Goal: Information Seeking & Learning: Learn about a topic

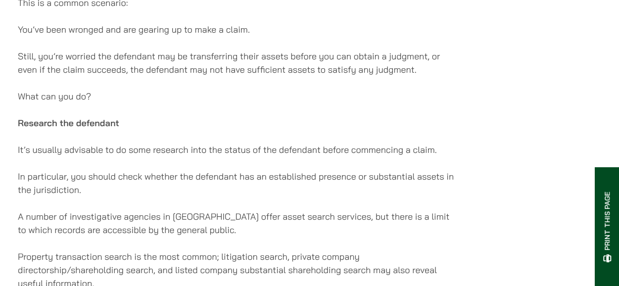
scroll to position [297, 0]
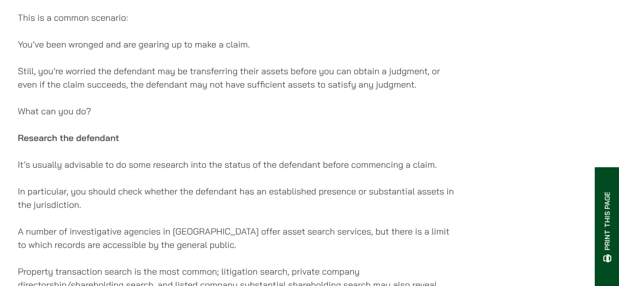
drag, startPoint x: 78, startPoint y: 192, endPoint x: 225, endPoint y: 209, distance: 147.8
click at [225, 209] on p "In particular, you should check whether the defendant has an established presen…" at bounding box center [236, 197] width 437 height 27
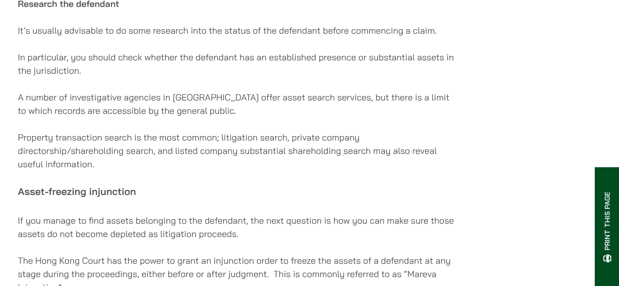
scroll to position [445, 0]
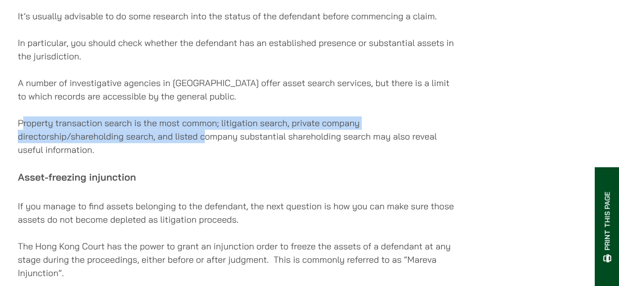
drag, startPoint x: 115, startPoint y: 136, endPoint x: 205, endPoint y: 145, distance: 89.9
click at [205, 145] on p "Property transaction search is the most common; litigation search, private comp…" at bounding box center [236, 136] width 437 height 40
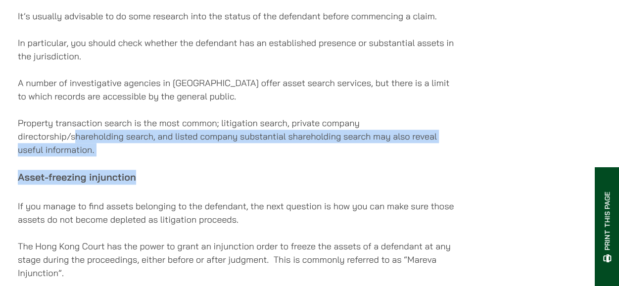
drag, startPoint x: 73, startPoint y: 147, endPoint x: 163, endPoint y: 169, distance: 92.6
drag, startPoint x: 140, startPoint y: 148, endPoint x: 221, endPoint y: 167, distance: 82.3
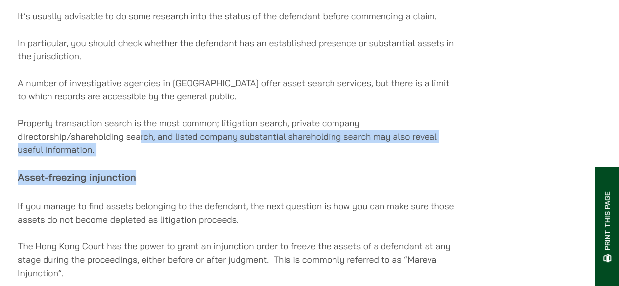
drag, startPoint x: 209, startPoint y: 156, endPoint x: 235, endPoint y: 165, distance: 28.3
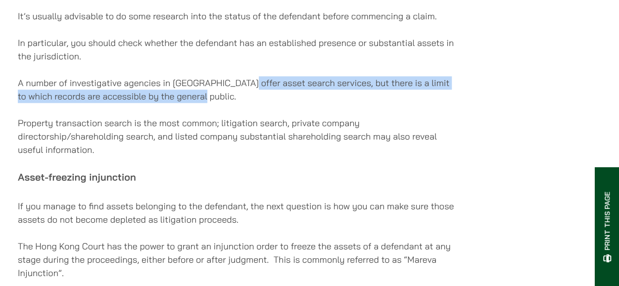
drag, startPoint x: 243, startPoint y: 92, endPoint x: 306, endPoint y: 97, distance: 62.5
click at [306, 97] on p "A number of investigative agencies in [GEOGRAPHIC_DATA] offer asset search serv…" at bounding box center [236, 89] width 437 height 27
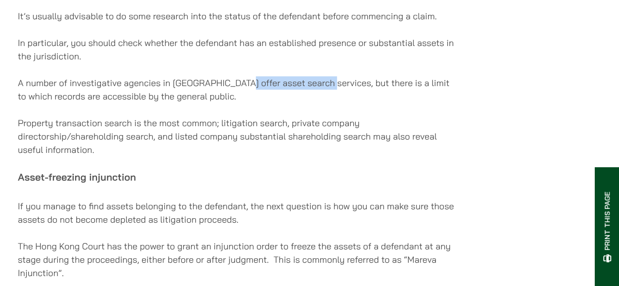
drag, startPoint x: 241, startPoint y: 90, endPoint x: 327, endPoint y: 89, distance: 86.0
click at [327, 89] on p "A number of investigative agencies in [GEOGRAPHIC_DATA] offer asset search serv…" at bounding box center [236, 89] width 437 height 27
copy p "asset search services"
drag, startPoint x: 120, startPoint y: 151, endPoint x: 140, endPoint y: 159, distance: 21.6
click at [140, 156] on p "Property transaction search is the most common; litigation search, private comp…" at bounding box center [236, 136] width 437 height 40
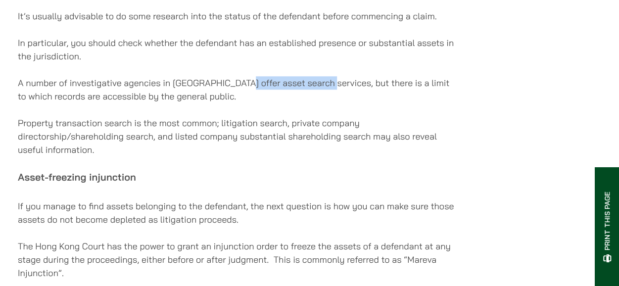
click at [140, 156] on p "Property transaction search is the most common; litigation search, private comp…" at bounding box center [236, 136] width 437 height 40
drag, startPoint x: 113, startPoint y: 143, endPoint x: 218, endPoint y: 160, distance: 106.1
click at [218, 156] on p "Property transaction search is the most common; litigation search, private comp…" at bounding box center [236, 136] width 437 height 40
drag, startPoint x: 102, startPoint y: 137, endPoint x: 170, endPoint y: 161, distance: 71.3
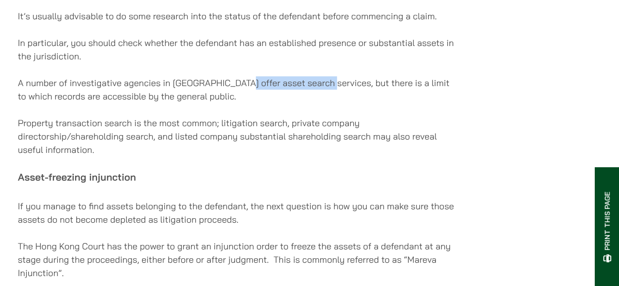
click at [169, 156] on p "Property transaction search is the most common; litigation search, private comp…" at bounding box center [236, 136] width 437 height 40
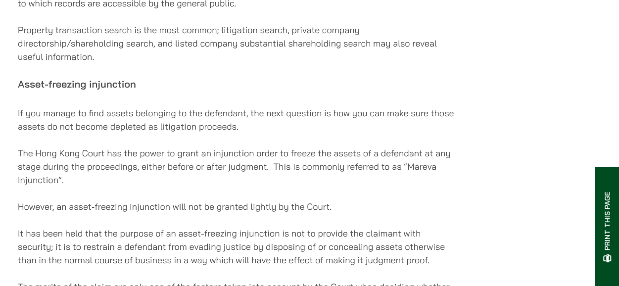
scroll to position [544, 0]
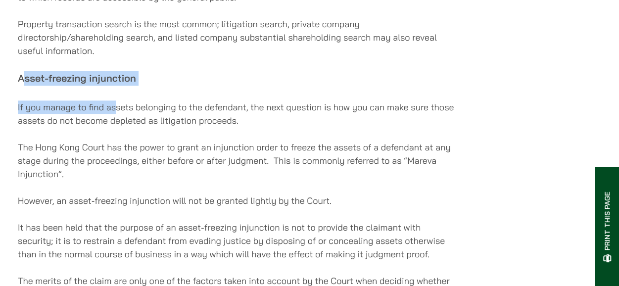
drag, startPoint x: 31, startPoint y: 89, endPoint x: 117, endPoint y: 102, distance: 87.6
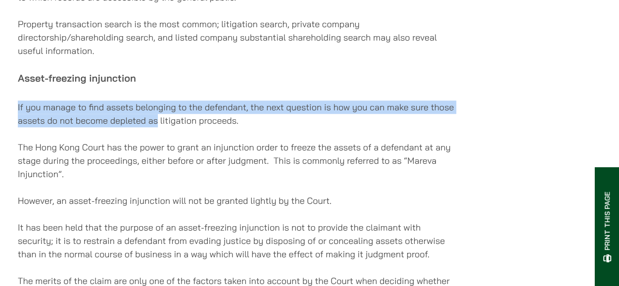
drag, startPoint x: 66, startPoint y: 118, endPoint x: 158, endPoint y: 124, distance: 92.2
click at [158, 124] on p "If you manage to find assets belonging to the defendant, the next question is h…" at bounding box center [236, 113] width 437 height 27
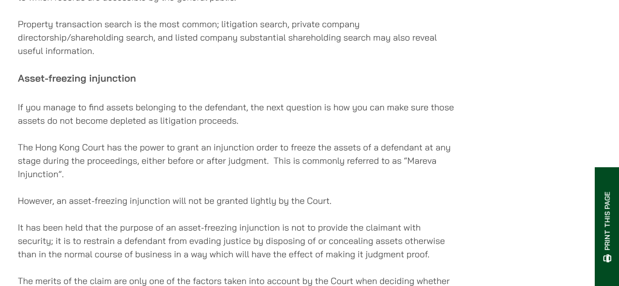
click at [160, 124] on p "If you manage to find assets belonging to the defendant, the next question is h…" at bounding box center [236, 113] width 437 height 27
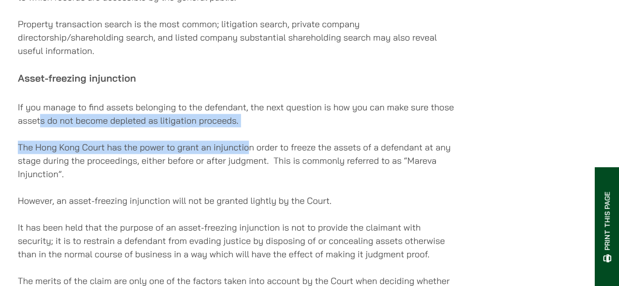
drag, startPoint x: 136, startPoint y: 132, endPoint x: 248, endPoint y: 140, distance: 112.5
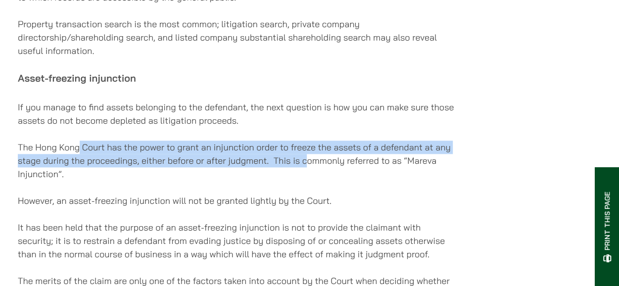
drag, startPoint x: 158, startPoint y: 157, endPoint x: 307, endPoint y: 171, distance: 149.5
click at [307, 171] on p "The Hong Kong Court has the power to grant an injunction order to freeze the as…" at bounding box center [236, 160] width 437 height 40
drag, startPoint x: 57, startPoint y: 177, endPoint x: 157, endPoint y: 184, distance: 100.2
click at [157, 180] on p "The Hong Kong Court has the power to grant an injunction order to freeze the as…" at bounding box center [236, 160] width 437 height 40
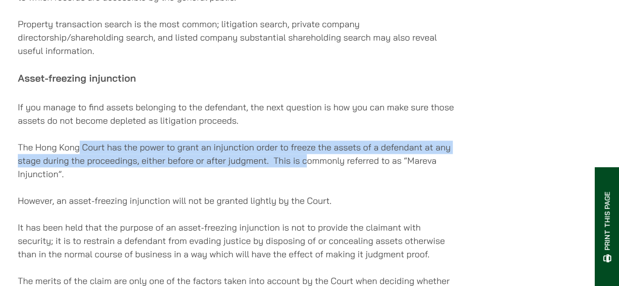
click at [157, 180] on p "The Hong Kong Court has the power to grant an injunction order to freeze the as…" at bounding box center [236, 160] width 437 height 40
drag, startPoint x: 139, startPoint y: 172, endPoint x: 227, endPoint y: 185, distance: 89.0
click at [227, 180] on p "The Hong Kong Court has the power to grant an injunction order to freeze the as…" at bounding box center [236, 160] width 437 height 40
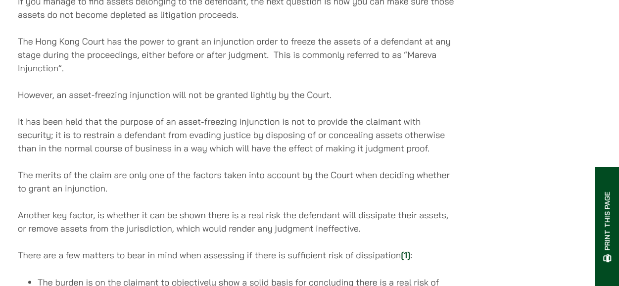
scroll to position [692, 0]
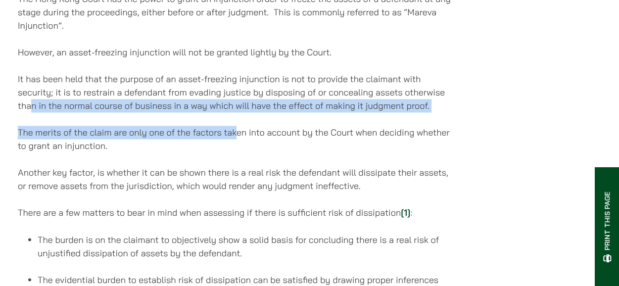
drag, startPoint x: 33, startPoint y: 116, endPoint x: 242, endPoint y: 120, distance: 209.7
click at [242, 120] on div "[DATE] This is a common scenario: You’ve been wronged and are gearing up to mak…" at bounding box center [236, 228] width 437 height 1551
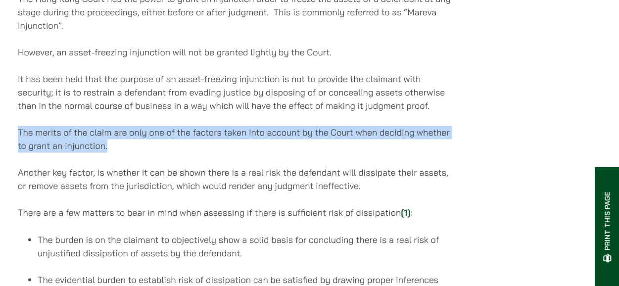
drag, startPoint x: 24, startPoint y: 141, endPoint x: 121, endPoint y: 147, distance: 97.6
click at [121, 147] on p "The merits of the claim are only one of the factors taken into account by the C…" at bounding box center [236, 139] width 437 height 27
drag, startPoint x: 130, startPoint y: 134, endPoint x: 201, endPoint y: 160, distance: 75.9
click at [201, 152] on p "The merits of the claim are only one of the factors taken into account by the C…" at bounding box center [236, 139] width 437 height 27
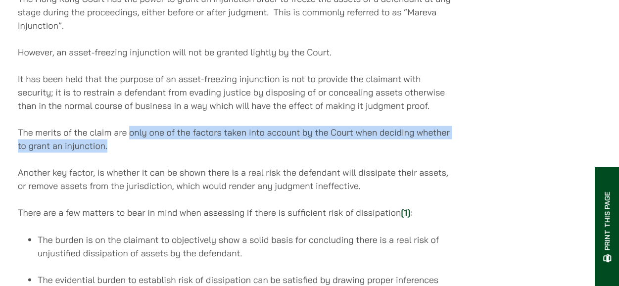
click at [201, 152] on p "The merits of the claim are only one of the factors taken into account by the C…" at bounding box center [236, 139] width 437 height 27
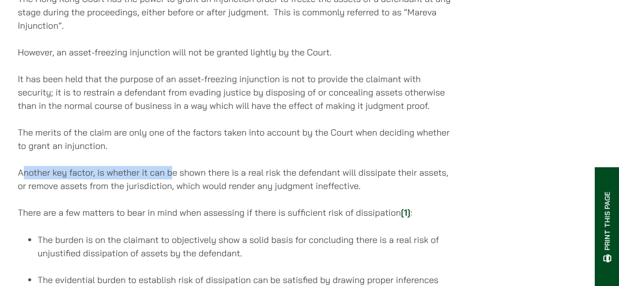
drag, startPoint x: 21, startPoint y: 181, endPoint x: 171, endPoint y: 185, distance: 150.4
click at [171, 185] on p "Another key factor, is whether it can be shown there is a real risk the defenda…" at bounding box center [236, 179] width 437 height 27
drag, startPoint x: 88, startPoint y: 180, endPoint x: 376, endPoint y: 192, distance: 288.1
click at [376, 192] on p "Another key factor, is whether it can be shown there is a real risk the defenda…" at bounding box center [236, 179] width 437 height 27
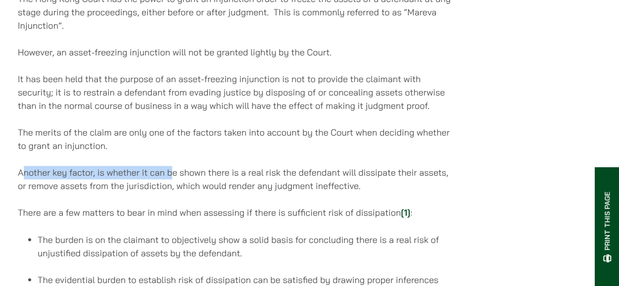
click at [376, 192] on p "Another key factor, is whether it can be shown there is a real risk the defenda…" at bounding box center [236, 179] width 437 height 27
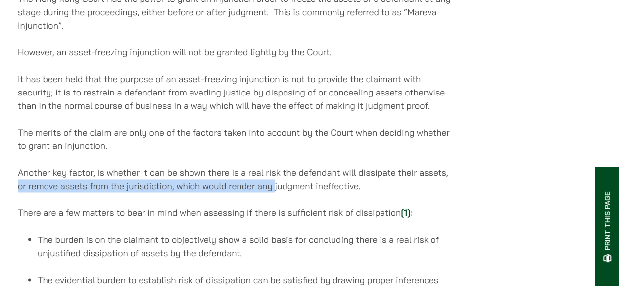
drag, startPoint x: 144, startPoint y: 197, endPoint x: 274, endPoint y: 197, distance: 129.6
click at [274, 192] on p "Another key factor, is whether it can be shown there is a real risk the defenda…" at bounding box center [236, 179] width 437 height 27
drag, startPoint x: 98, startPoint y: 194, endPoint x: 271, endPoint y: 191, distance: 173.6
click at [271, 191] on p "Another key factor, is whether it can be shown there is a real risk the defenda…" at bounding box center [236, 179] width 437 height 27
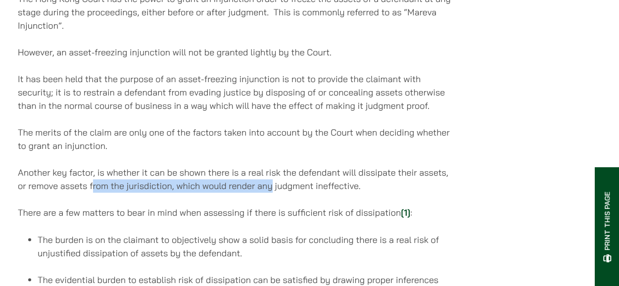
click at [271, 191] on p "Another key factor, is whether it can be shown there is a real risk the defenda…" at bounding box center [236, 179] width 437 height 27
drag, startPoint x: 175, startPoint y: 195, endPoint x: 430, endPoint y: 189, distance: 255.2
click at [430, 189] on p "Another key factor, is whether it can be shown there is a real risk the defenda…" at bounding box center [236, 179] width 437 height 27
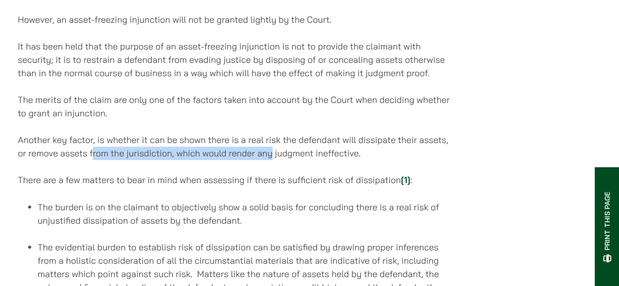
scroll to position [791, 0]
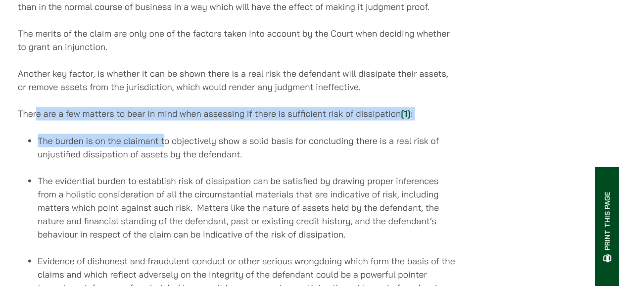
drag, startPoint x: 93, startPoint y: 130, endPoint x: 169, endPoint y: 135, distance: 76.3
click at [168, 135] on div "[DATE] This is a common scenario: You’ve been wronged and are gearing up to mak…" at bounding box center [236, 129] width 437 height 1551
click at [169, 135] on div "[DATE] This is a common scenario: You’ve been wronged and are gearing up to mak…" at bounding box center [236, 129] width 437 height 1551
drag, startPoint x: 134, startPoint y: 128, endPoint x: 203, endPoint y: 128, distance: 69.2
click at [203, 128] on div "[DATE] This is a common scenario: You’ve been wronged and are gearing up to mak…" at bounding box center [236, 129] width 437 height 1551
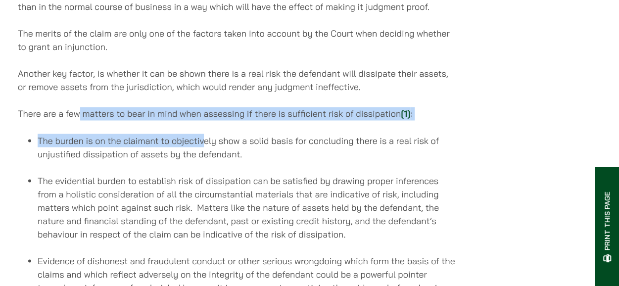
click at [203, 128] on div "[DATE] This is a common scenario: You’ve been wronged and are gearing up to mak…" at bounding box center [236, 129] width 437 height 1551
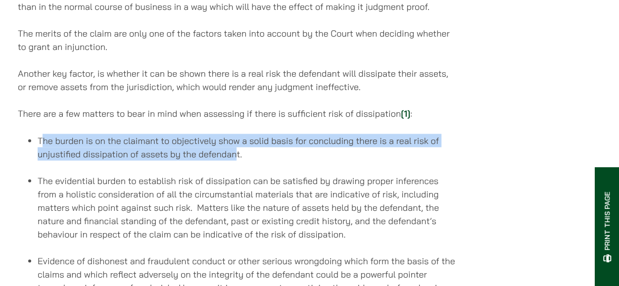
drag, startPoint x: 82, startPoint y: 152, endPoint x: 240, endPoint y: 162, distance: 158.1
click at [239, 160] on li "The burden is on the claimant to objectively show a solid basis for concluding …" at bounding box center [246, 147] width 417 height 27
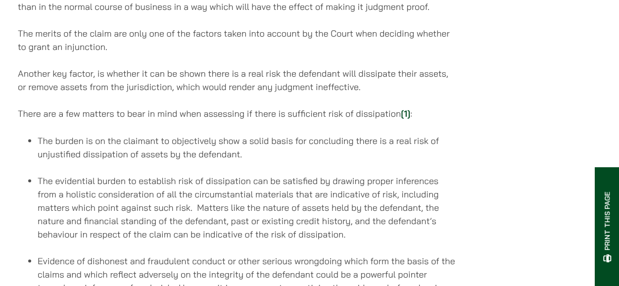
click at [246, 160] on li "The burden is on the claimant to objectively show a solid basis for concluding …" at bounding box center [246, 147] width 417 height 27
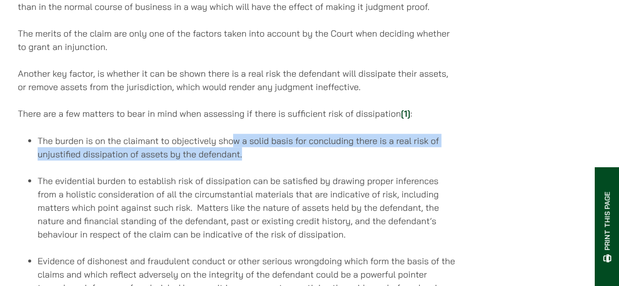
drag, startPoint x: 244, startPoint y: 155, endPoint x: 255, endPoint y: 160, distance: 12.2
click at [255, 160] on li "The burden is on the claimant to objectively show a solid basis for concluding …" at bounding box center [246, 147] width 417 height 27
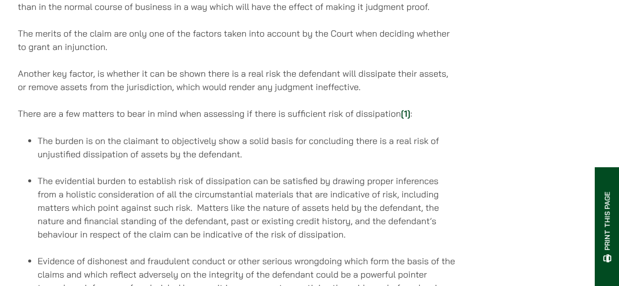
click at [405, 119] on link "[1]" at bounding box center [405, 113] width 9 height 11
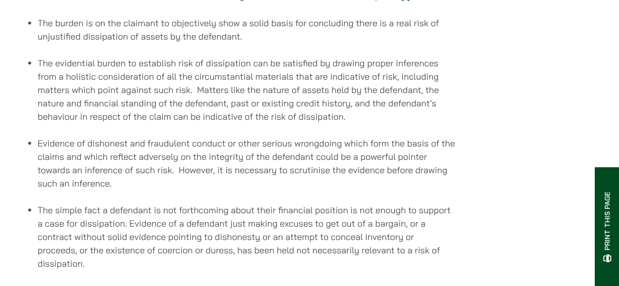
scroll to position [924, 0]
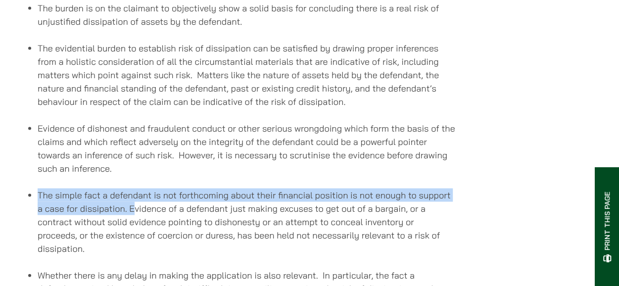
drag, startPoint x: 40, startPoint y: 204, endPoint x: 138, endPoint y: 213, distance: 99.3
click at [138, 213] on li "The simple fact a defendant is not forthcoming about their financial position i…" at bounding box center [246, 221] width 417 height 67
drag, startPoint x: 150, startPoint y: 212, endPoint x: 180, endPoint y: 216, distance: 29.9
click at [180, 216] on li "The simple fact a defendant is not forthcoming about their financial position i…" at bounding box center [246, 221] width 417 height 67
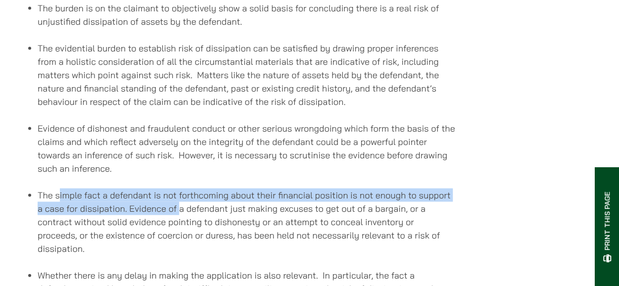
click at [180, 216] on li "The simple fact a defendant is not forthcoming about their financial position i…" at bounding box center [246, 221] width 417 height 67
drag, startPoint x: 177, startPoint y: 209, endPoint x: 216, endPoint y: 215, distance: 39.5
click at [216, 215] on li "The simple fact a defendant is not forthcoming about their financial position i…" at bounding box center [246, 221] width 417 height 67
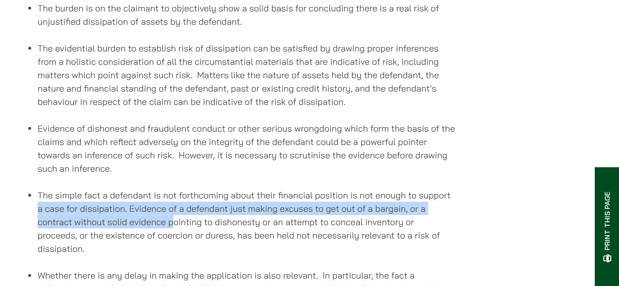
drag, startPoint x: 44, startPoint y: 220, endPoint x: 175, endPoint y: 229, distance: 131.8
click at [175, 229] on ul "The simple fact a defendant is not forthcoming about their financial position i…" at bounding box center [236, 221] width 437 height 67
click at [175, 229] on li "The simple fact a defendant is not forthcoming about their financial position i…" at bounding box center [246, 221] width 417 height 67
drag, startPoint x: 170, startPoint y: 221, endPoint x: 204, endPoint y: 226, distance: 34.5
click at [204, 226] on li "The simple fact a defendant is not forthcoming about their financial position i…" at bounding box center [246, 221] width 417 height 67
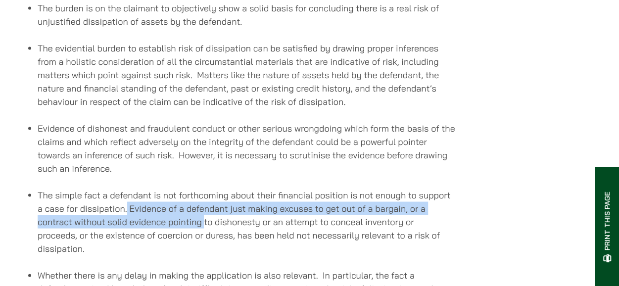
click at [204, 226] on li "The simple fact a defendant is not forthcoming about their financial position i…" at bounding box center [246, 221] width 417 height 67
drag, startPoint x: 144, startPoint y: 210, endPoint x: 202, endPoint y: 231, distance: 61.0
click at [202, 231] on li "The simple fact a defendant is not forthcoming about their financial position i…" at bounding box center [246, 221] width 417 height 67
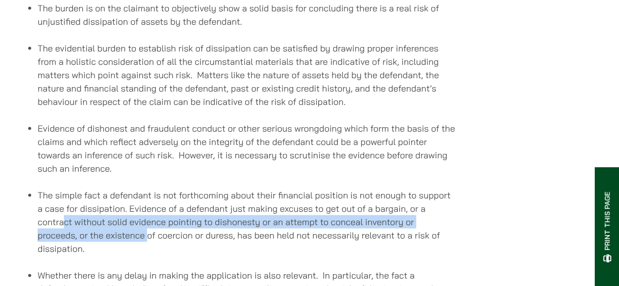
drag, startPoint x: 65, startPoint y: 227, endPoint x: 150, endPoint y: 247, distance: 87.3
click at [148, 247] on li "The simple fact a defendant is not forthcoming about their financial position i…" at bounding box center [246, 221] width 417 height 67
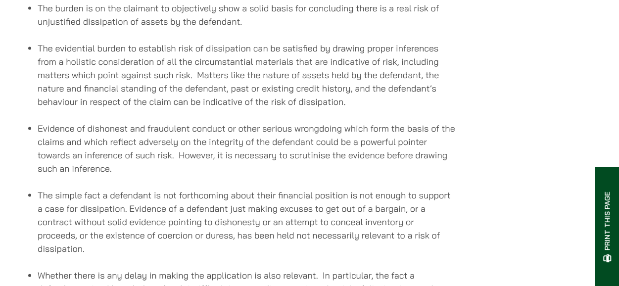
click at [150, 247] on li "The simple fact a defendant is not forthcoming about their financial position i…" at bounding box center [246, 221] width 417 height 67
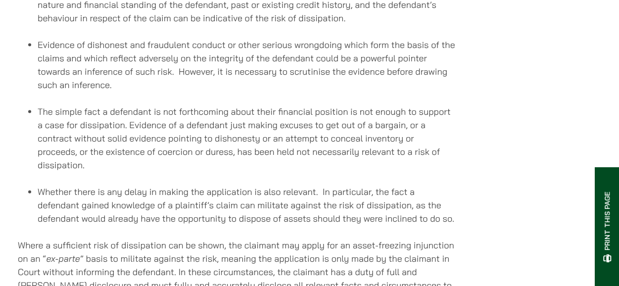
scroll to position [1023, 0]
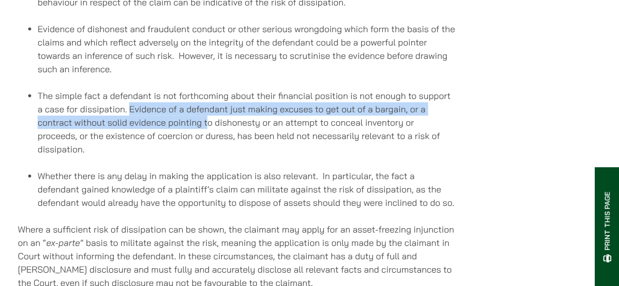
drag, startPoint x: 128, startPoint y: 120, endPoint x: 207, endPoint y: 132, distance: 79.5
click at [207, 132] on li "The simple fact a defendant is not forthcoming about their financial position i…" at bounding box center [246, 122] width 417 height 67
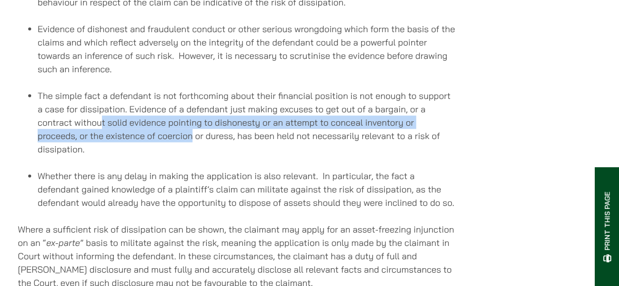
drag, startPoint x: 122, startPoint y: 138, endPoint x: 193, endPoint y: 144, distance: 71.4
click at [193, 144] on li "The simple fact a defendant is not forthcoming about their financial position i…" at bounding box center [246, 122] width 417 height 67
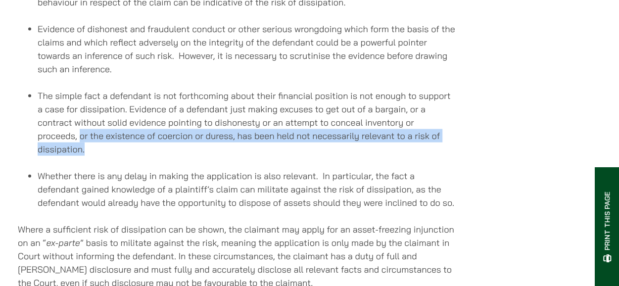
drag, startPoint x: 78, startPoint y: 145, endPoint x: 207, endPoint y: 155, distance: 129.4
click at [207, 155] on li "The simple fact a defendant is not forthcoming about their financial position i…" at bounding box center [246, 122] width 417 height 67
drag, startPoint x: 166, startPoint y: 155, endPoint x: 193, endPoint y: 158, distance: 27.4
click at [193, 156] on li "The simple fact a defendant is not forthcoming about their financial position i…" at bounding box center [246, 122] width 417 height 67
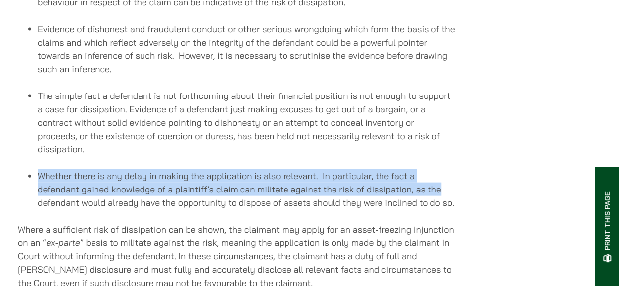
drag, startPoint x: 41, startPoint y: 183, endPoint x: 467, endPoint y: 202, distance: 426.7
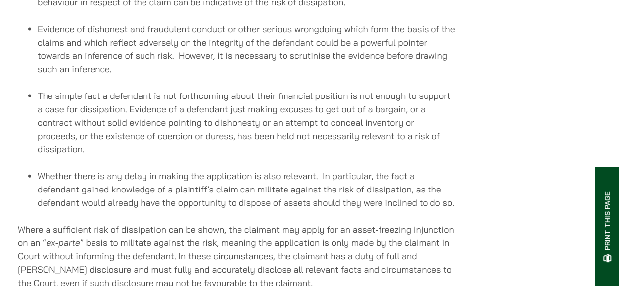
click at [89, 209] on li "Whether there is any delay in making the application is also relevant. In parti…" at bounding box center [246, 189] width 417 height 40
drag, startPoint x: 43, startPoint y: 218, endPoint x: 418, endPoint y: 210, distance: 374.9
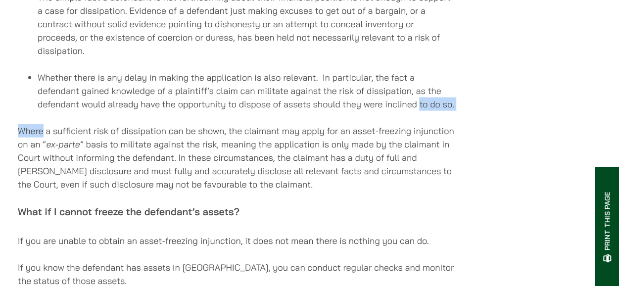
scroll to position [1122, 0]
click at [77, 161] on p "Where a sufficient risk of dissipation can be shown, the claimant may apply for…" at bounding box center [236, 157] width 437 height 67
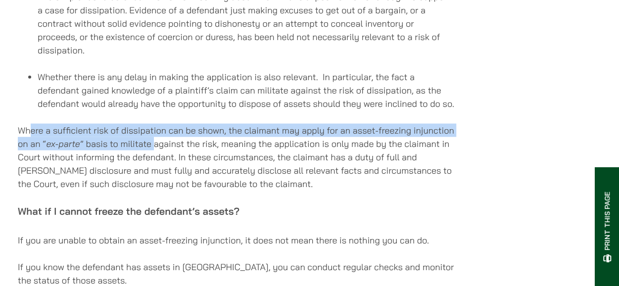
drag, startPoint x: 33, startPoint y: 144, endPoint x: 154, endPoint y: 154, distance: 121.6
click at [154, 154] on p "Where a sufficient risk of dissipation can be shown, the claimant may apply for…" at bounding box center [236, 157] width 437 height 67
click at [155, 155] on p "Where a sufficient risk of dissipation can be shown, the claimant may apply for…" at bounding box center [236, 157] width 437 height 67
drag, startPoint x: 54, startPoint y: 139, endPoint x: 201, endPoint y: 155, distance: 147.2
click at [201, 155] on p "Where a sufficient risk of dissipation can be shown, the claimant may apply for…" at bounding box center [236, 157] width 437 height 67
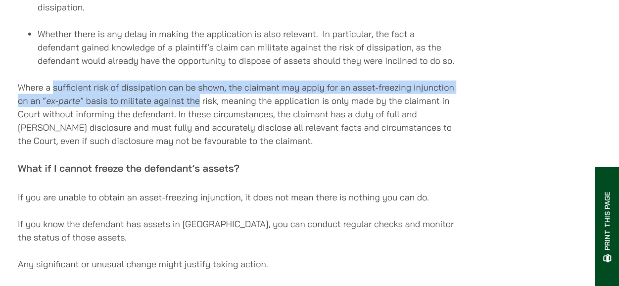
scroll to position [1220, 0]
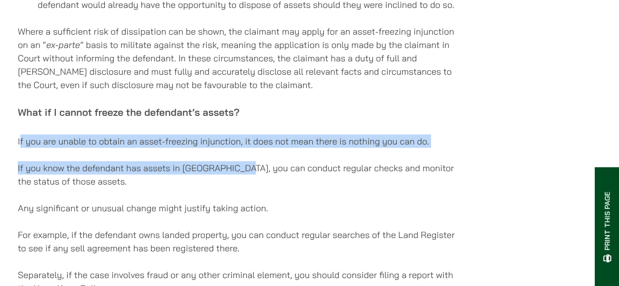
drag, startPoint x: 47, startPoint y: 154, endPoint x: 243, endPoint y: 175, distance: 197.4
click at [243, 175] on p "If you know the defendant has assets in [GEOGRAPHIC_DATA], you can conduct regu…" at bounding box center [236, 174] width 437 height 27
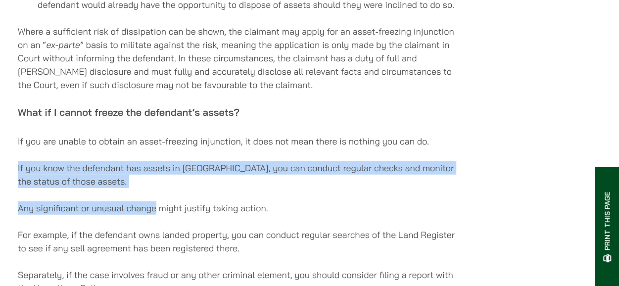
drag, startPoint x: 85, startPoint y: 189, endPoint x: 158, endPoint y: 196, distance: 73.5
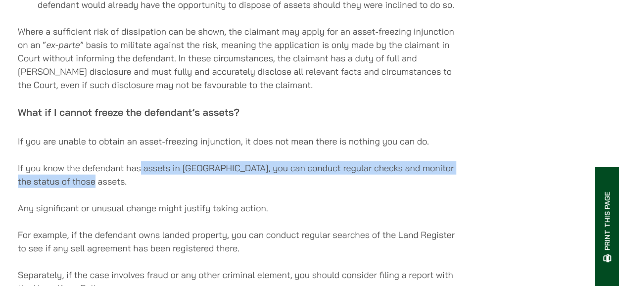
drag, startPoint x: 158, startPoint y: 184, endPoint x: 170, endPoint y: 187, distance: 11.9
click at [170, 187] on p "If you know the defendant has assets in [GEOGRAPHIC_DATA], you can conduct regu…" at bounding box center [236, 174] width 437 height 27
drag, startPoint x: 118, startPoint y: 181, endPoint x: 154, endPoint y: 191, distance: 37.6
click at [154, 188] on p "If you know the defendant has assets in [GEOGRAPHIC_DATA], you can conduct regu…" at bounding box center [236, 174] width 437 height 27
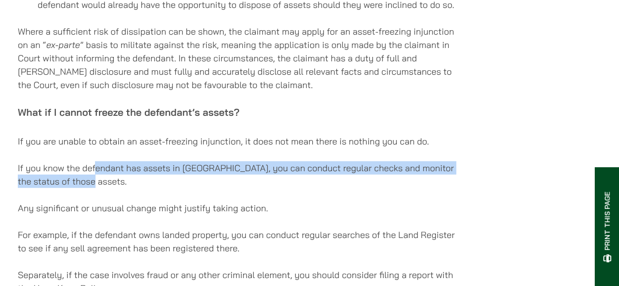
click at [154, 188] on p "If you know the defendant has assets in [GEOGRAPHIC_DATA], you can conduct regu…" at bounding box center [236, 174] width 437 height 27
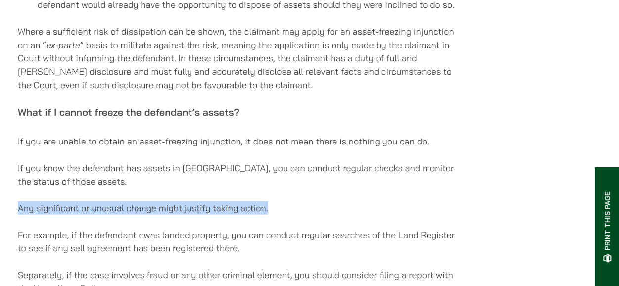
drag, startPoint x: 31, startPoint y: 212, endPoint x: 306, endPoint y: 221, distance: 275.1
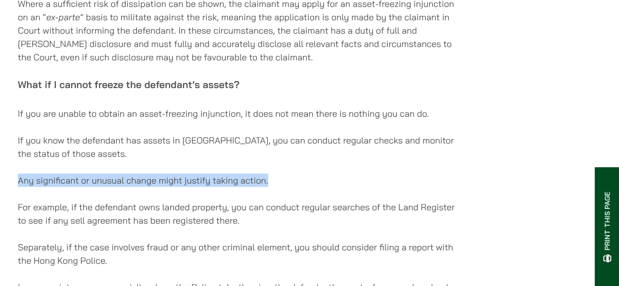
scroll to position [1270, 0]
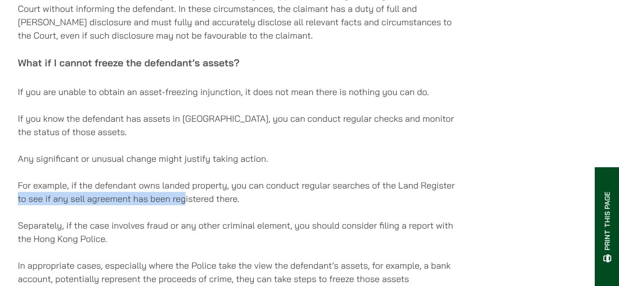
drag, startPoint x: 17, startPoint y: 200, endPoint x: 191, endPoint y: 204, distance: 173.6
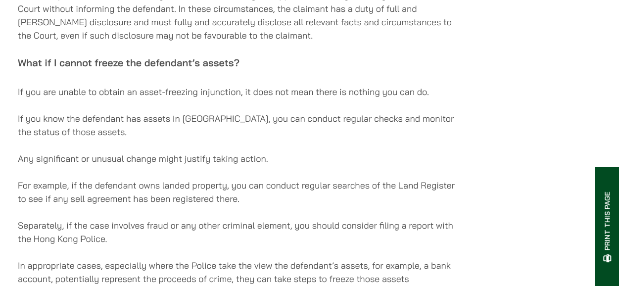
click at [197, 204] on p "For example, if the defendant owns landed property, you can conduct regular sea…" at bounding box center [236, 192] width 437 height 27
drag, startPoint x: 114, startPoint y: 186, endPoint x: 294, endPoint y: 209, distance: 181.0
click at [294, 205] on p "For example, if the defendant owns landed property, you can conduct regular sea…" at bounding box center [236, 192] width 437 height 27
drag, startPoint x: 254, startPoint y: 192, endPoint x: 282, endPoint y: 206, distance: 31.0
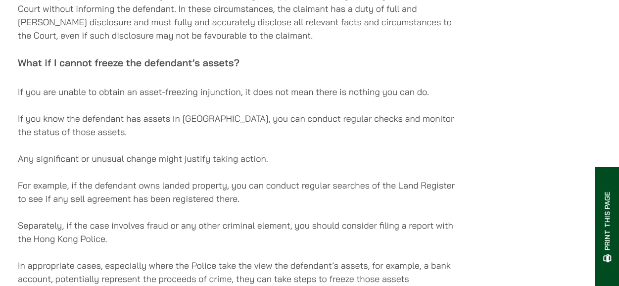
click at [282, 205] on p "For example, if the defendant owns landed property, you can conduct regular sea…" at bounding box center [236, 192] width 437 height 27
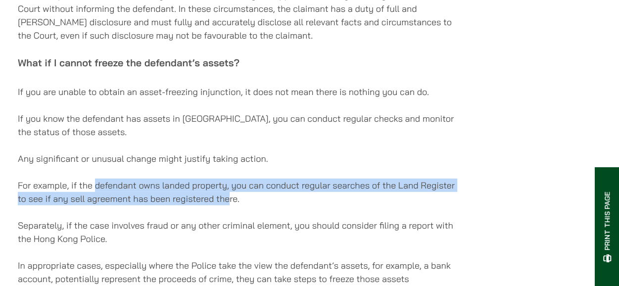
drag, startPoint x: 95, startPoint y: 195, endPoint x: 229, endPoint y: 205, distance: 134.8
click at [229, 205] on p "For example, if the defendant owns landed property, you can conduct regular sea…" at bounding box center [236, 192] width 437 height 27
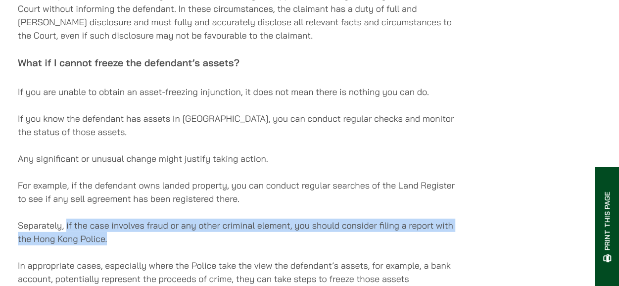
drag, startPoint x: 121, startPoint y: 237, endPoint x: 195, endPoint y: 243, distance: 74.9
click at [195, 243] on p "Separately, if the case involves fraud or any other criminal element, you shoul…" at bounding box center [236, 232] width 437 height 27
drag, startPoint x: 162, startPoint y: 235, endPoint x: 215, endPoint y: 244, distance: 53.7
click at [215, 244] on p "Separately, if the case involves fraud or any other criminal element, you shoul…" at bounding box center [236, 232] width 437 height 27
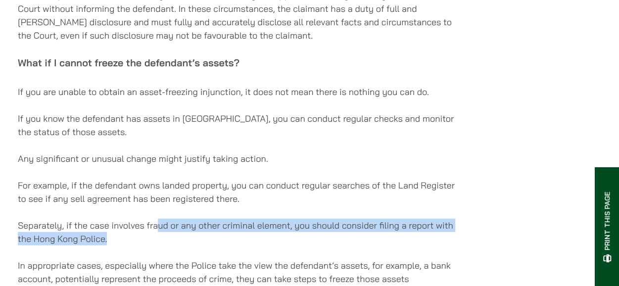
click at [215, 244] on p "Separately, if the case involves fraud or any other criminal element, you shoul…" at bounding box center [236, 232] width 437 height 27
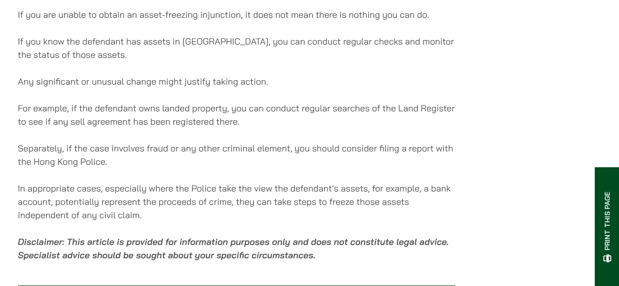
scroll to position [1369, 0]
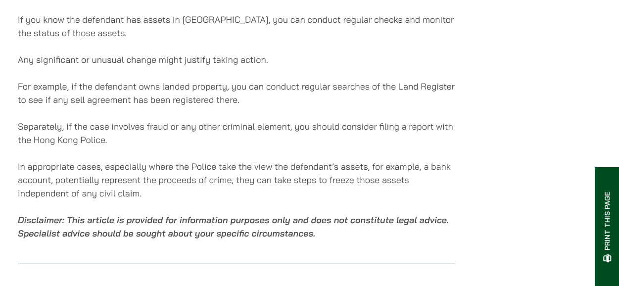
drag, startPoint x: 146, startPoint y: 183, endPoint x: 232, endPoint y: 205, distance: 88.8
click at [231, 200] on p "In appropriate cases, especially where the Police take the view the defendant’s…" at bounding box center [236, 180] width 437 height 40
click at [232, 200] on p "In appropriate cases, especially where the Police take the view the defendant’s…" at bounding box center [236, 180] width 437 height 40
drag, startPoint x: 161, startPoint y: 183, endPoint x: 199, endPoint y: 194, distance: 39.1
click at [199, 194] on p "In appropriate cases, especially where the Police take the view the defendant’s…" at bounding box center [236, 180] width 437 height 40
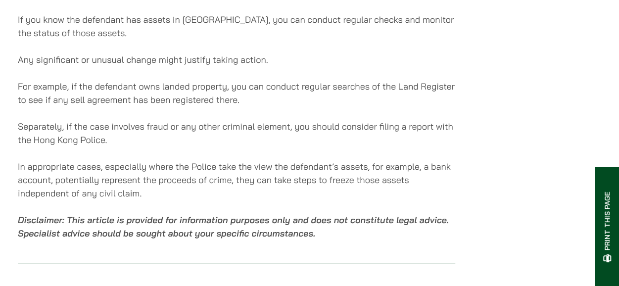
click at [199, 194] on p "In appropriate cases, especially where the Police take the view the defendant’s…" at bounding box center [236, 180] width 437 height 40
drag, startPoint x: 142, startPoint y: 194, endPoint x: 241, endPoint y: 206, distance: 100.0
click at [241, 200] on p "In appropriate cases, especially where the Police take the view the defendant’s…" at bounding box center [236, 180] width 437 height 40
click at [232, 193] on p "In appropriate cases, especially where the Police take the view the defendant’s…" at bounding box center [236, 180] width 437 height 40
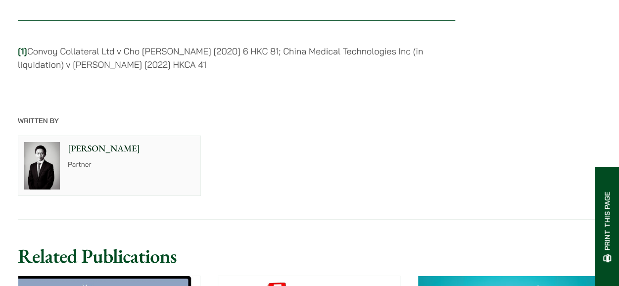
scroll to position [1616, 0]
